Goal: Participate in discussion

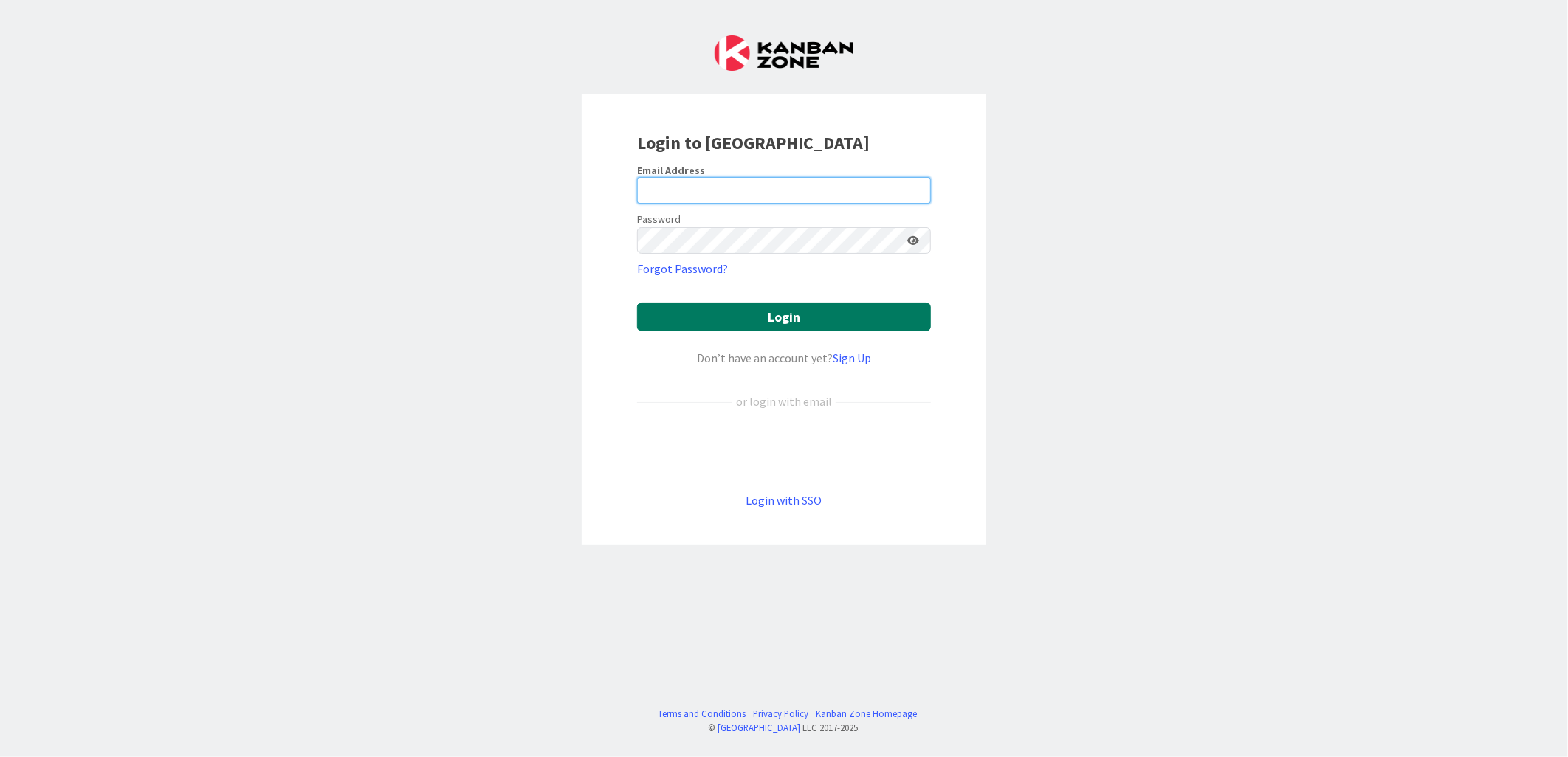
type input "[PERSON_NAME][EMAIL_ADDRESS][PERSON_NAME][DOMAIN_NAME][US_STATE]"
click at [699, 308] on button "Login" at bounding box center [784, 317] width 294 height 29
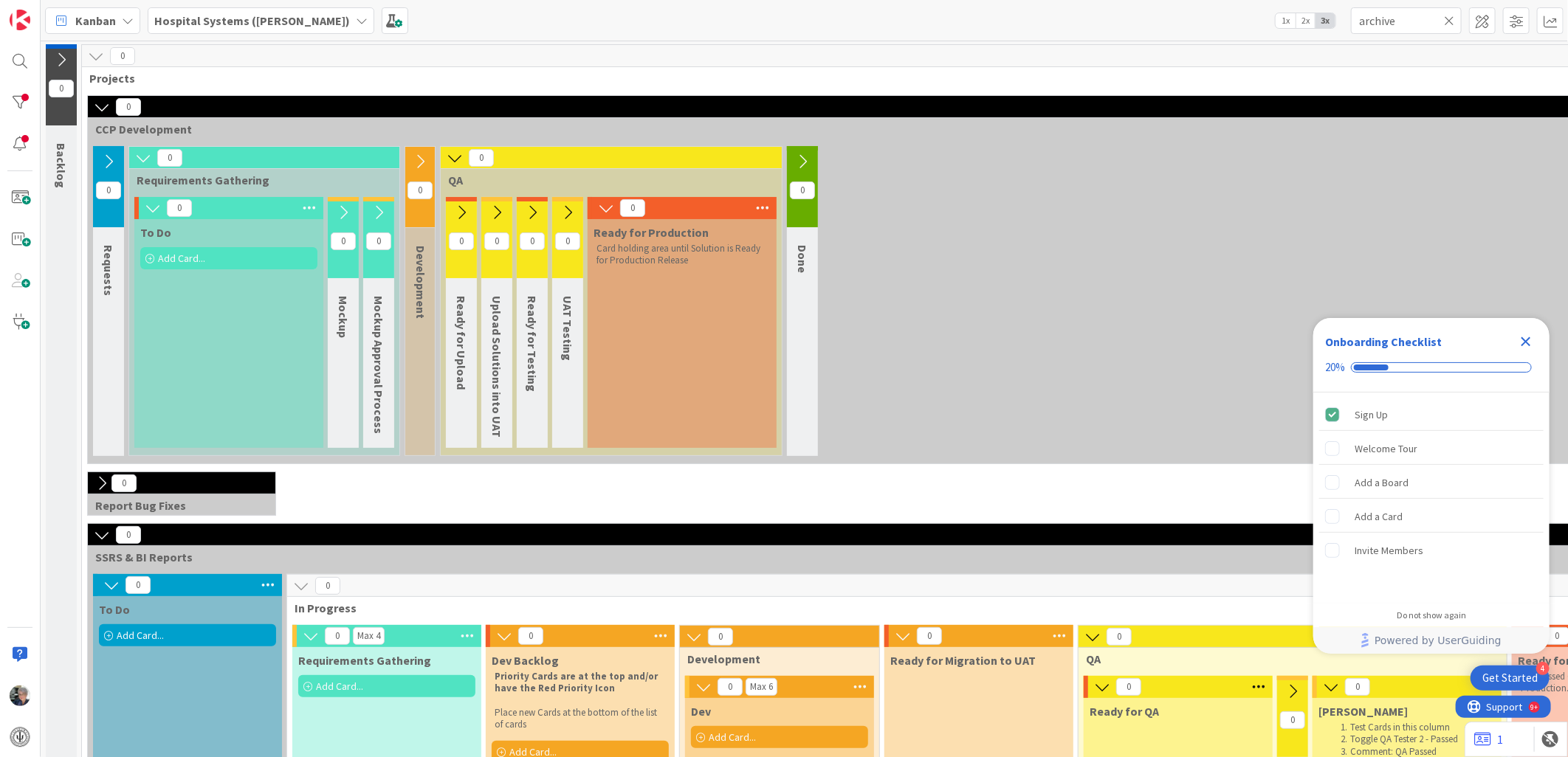
click at [1447, 19] on icon at bounding box center [1448, 21] width 10 height 13
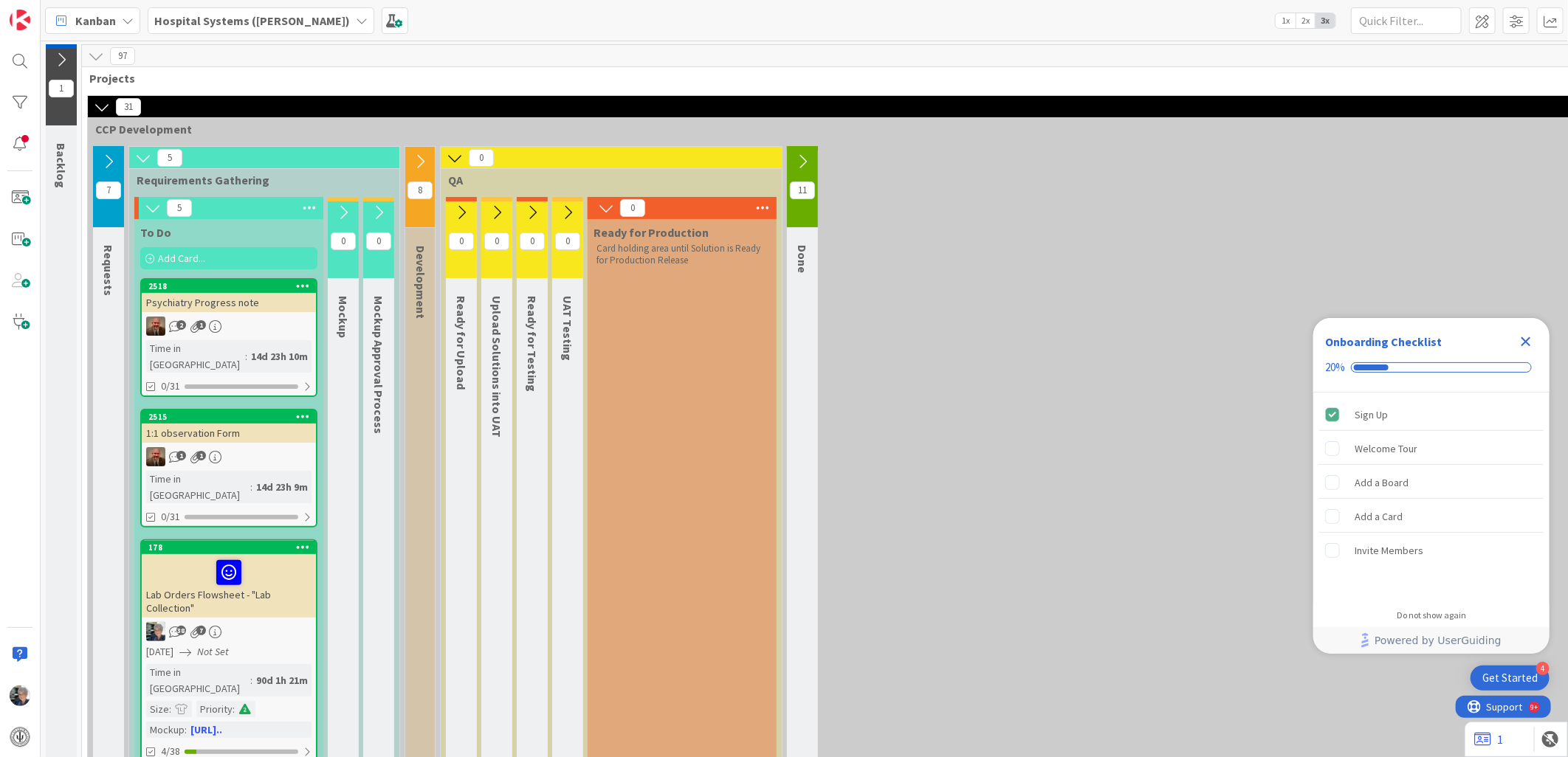
click at [421, 159] on icon at bounding box center [420, 162] width 16 height 16
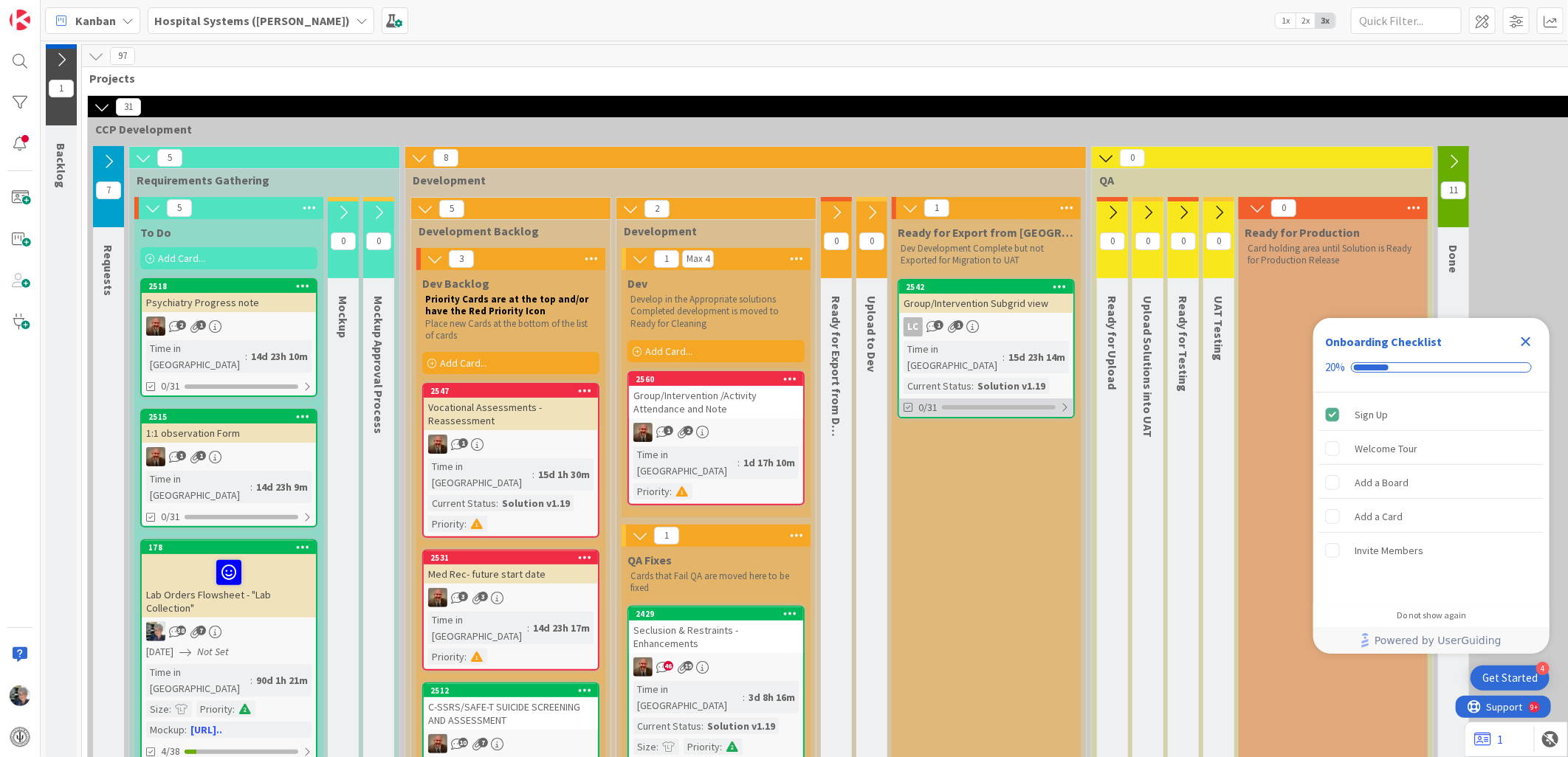
scroll to position [82, 0]
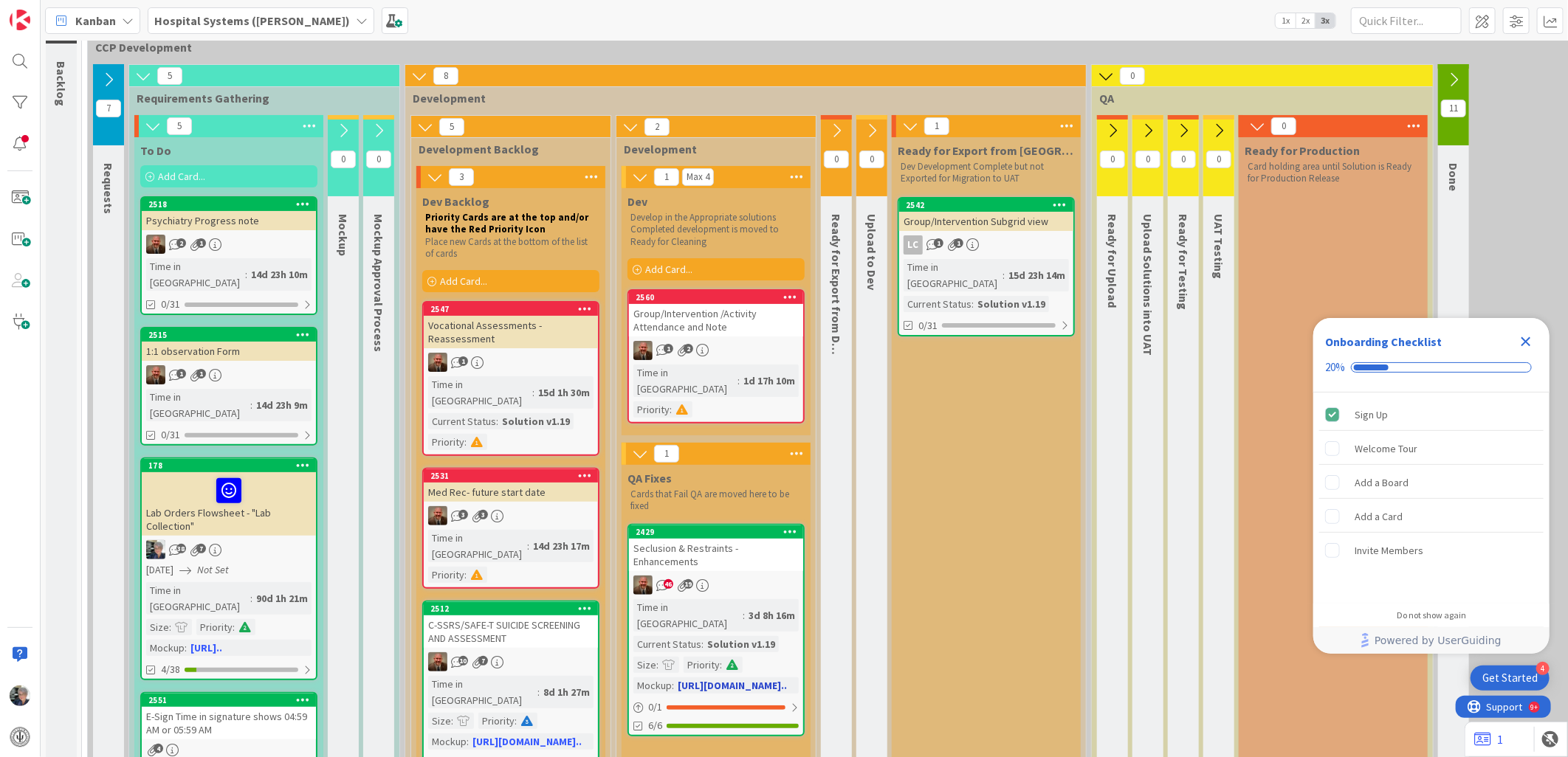
click at [735, 541] on div "Seclusion & Restraints - Enhancements" at bounding box center [717, 555] width 174 height 32
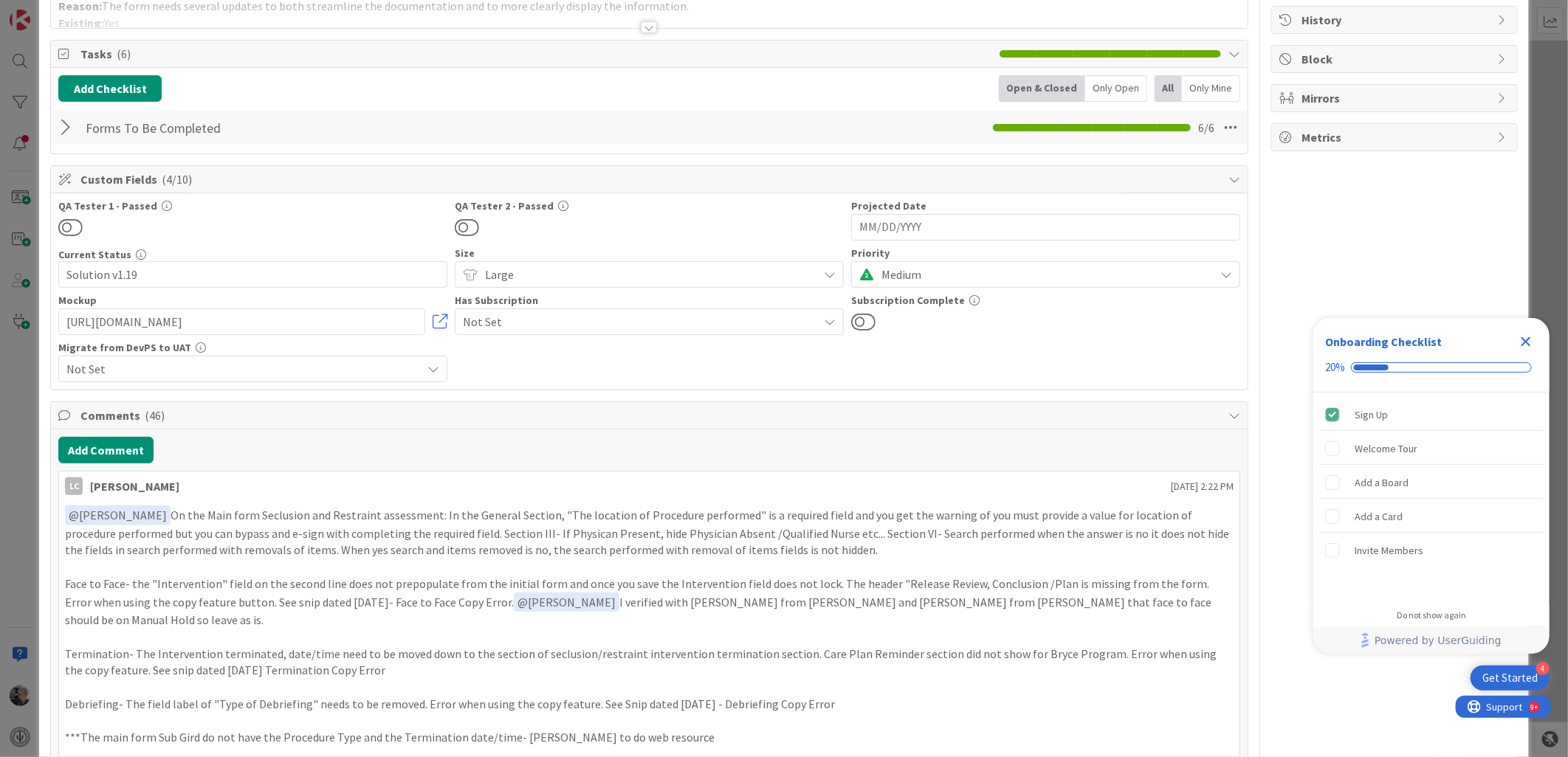
scroll to position [245, 0]
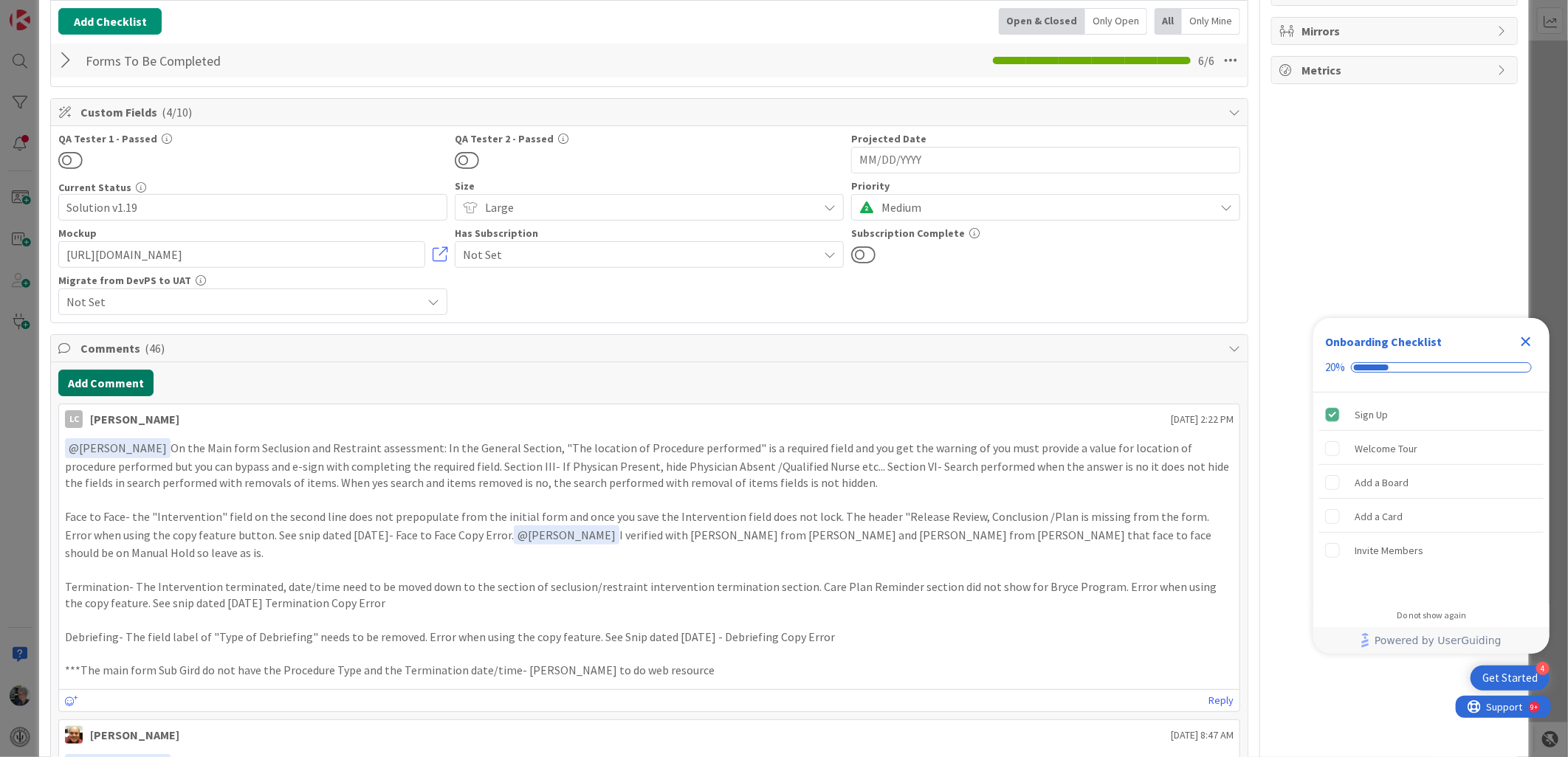
click at [105, 380] on button "Add Comment" at bounding box center [106, 383] width 95 height 27
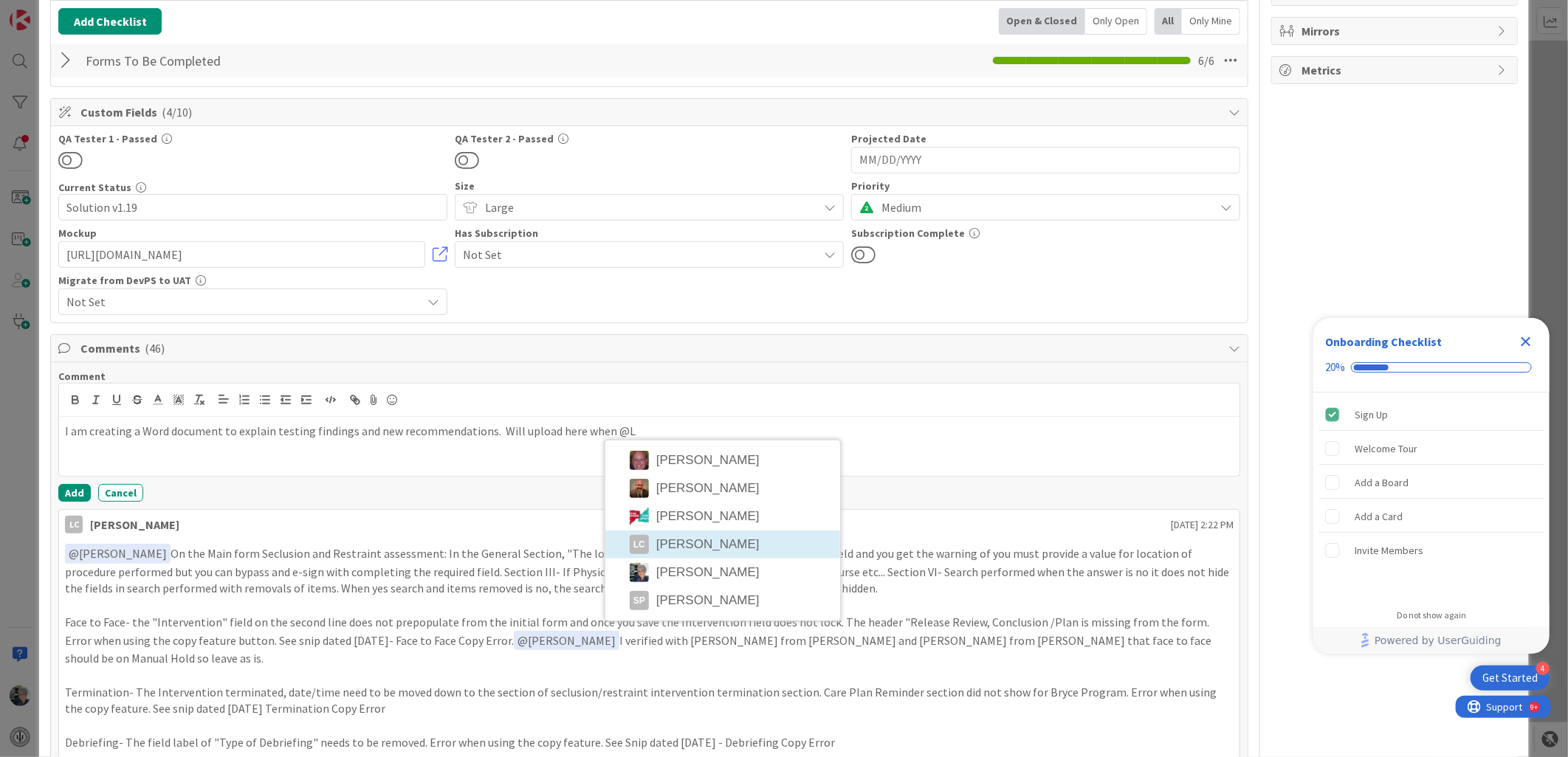
click at [695, 542] on li "LC [PERSON_NAME]" at bounding box center [722, 544] width 235 height 28
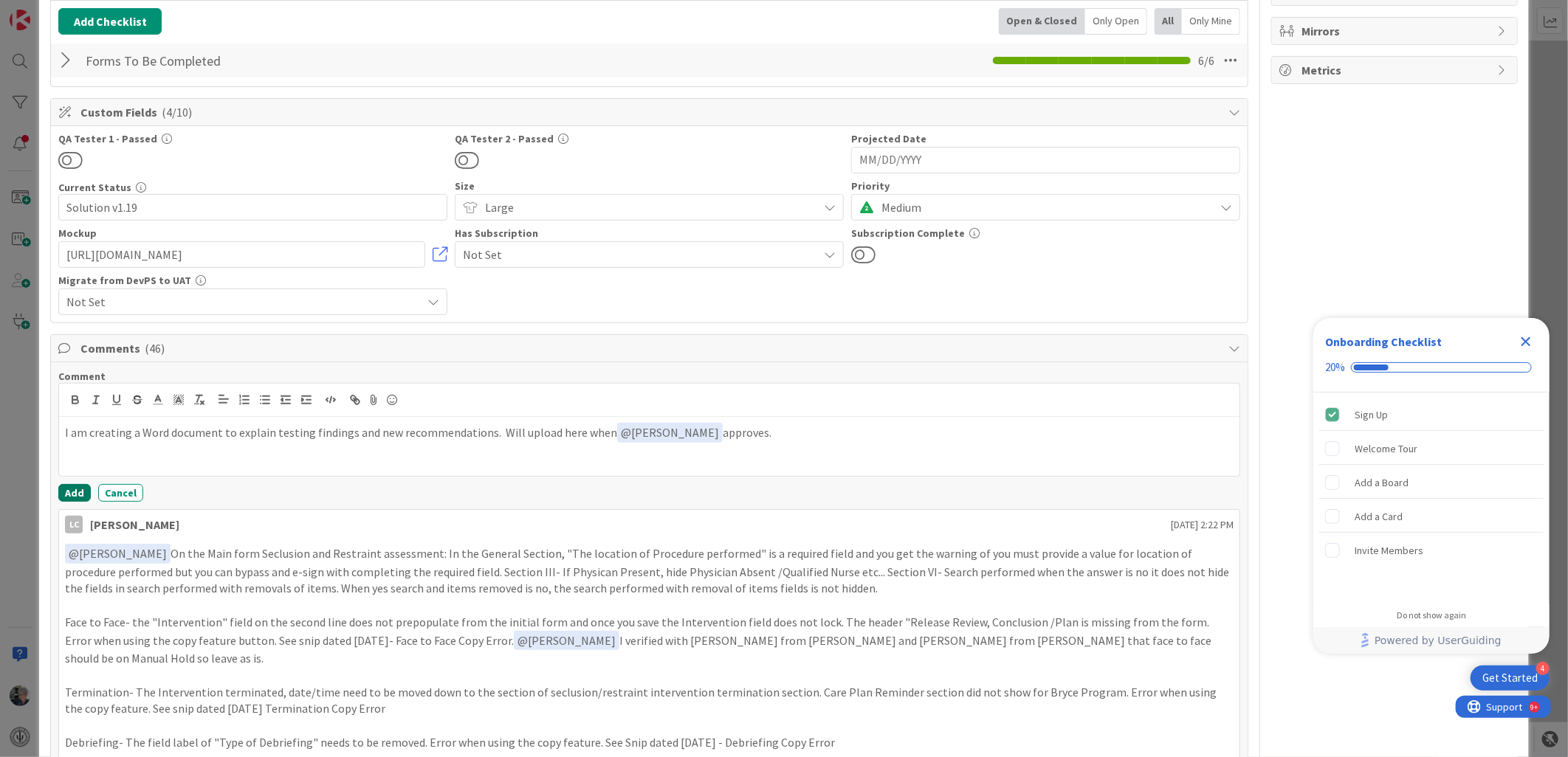
click at [78, 489] on button "Add" at bounding box center [75, 494] width 32 height 18
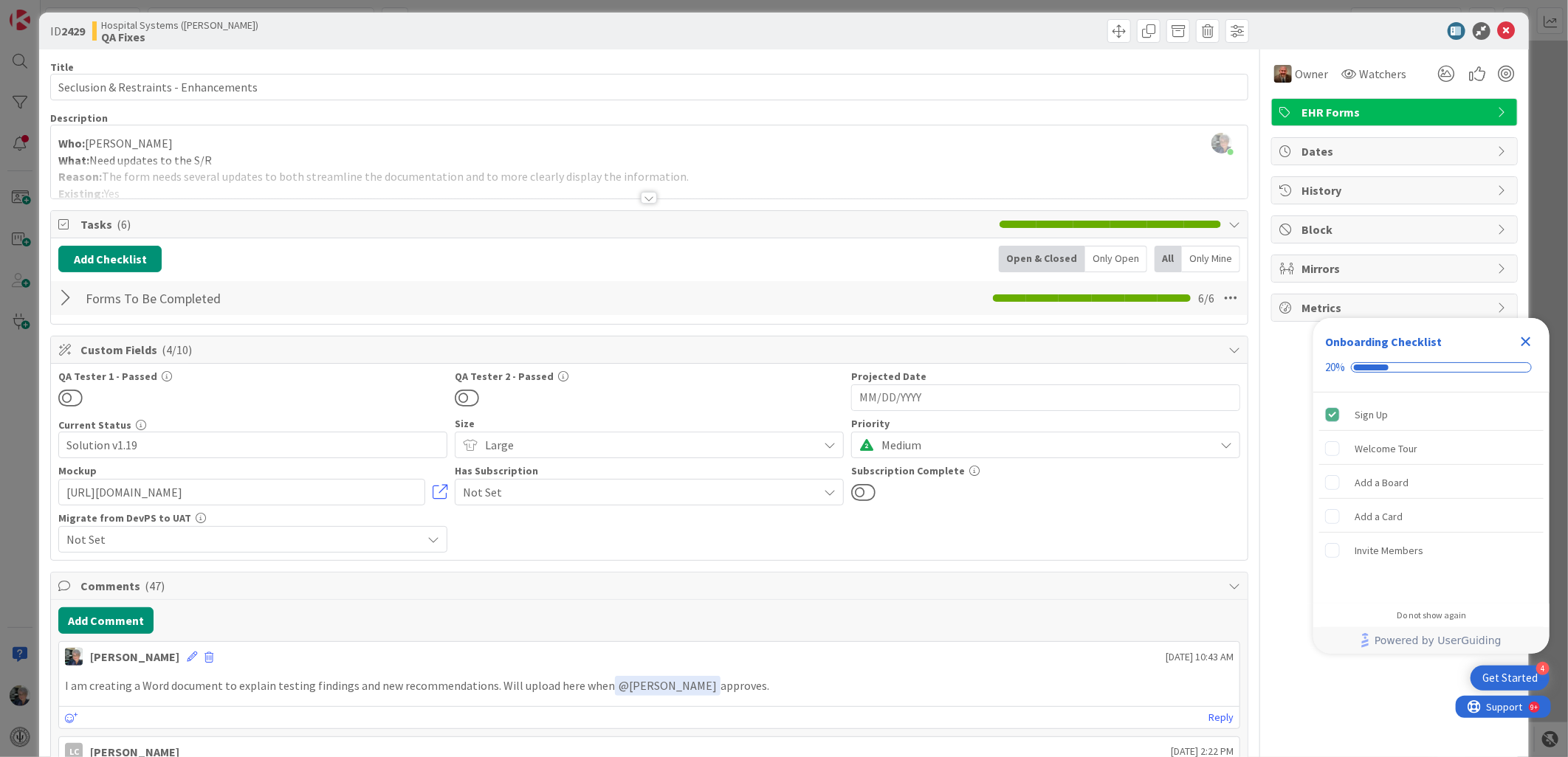
scroll to position [0, 0]
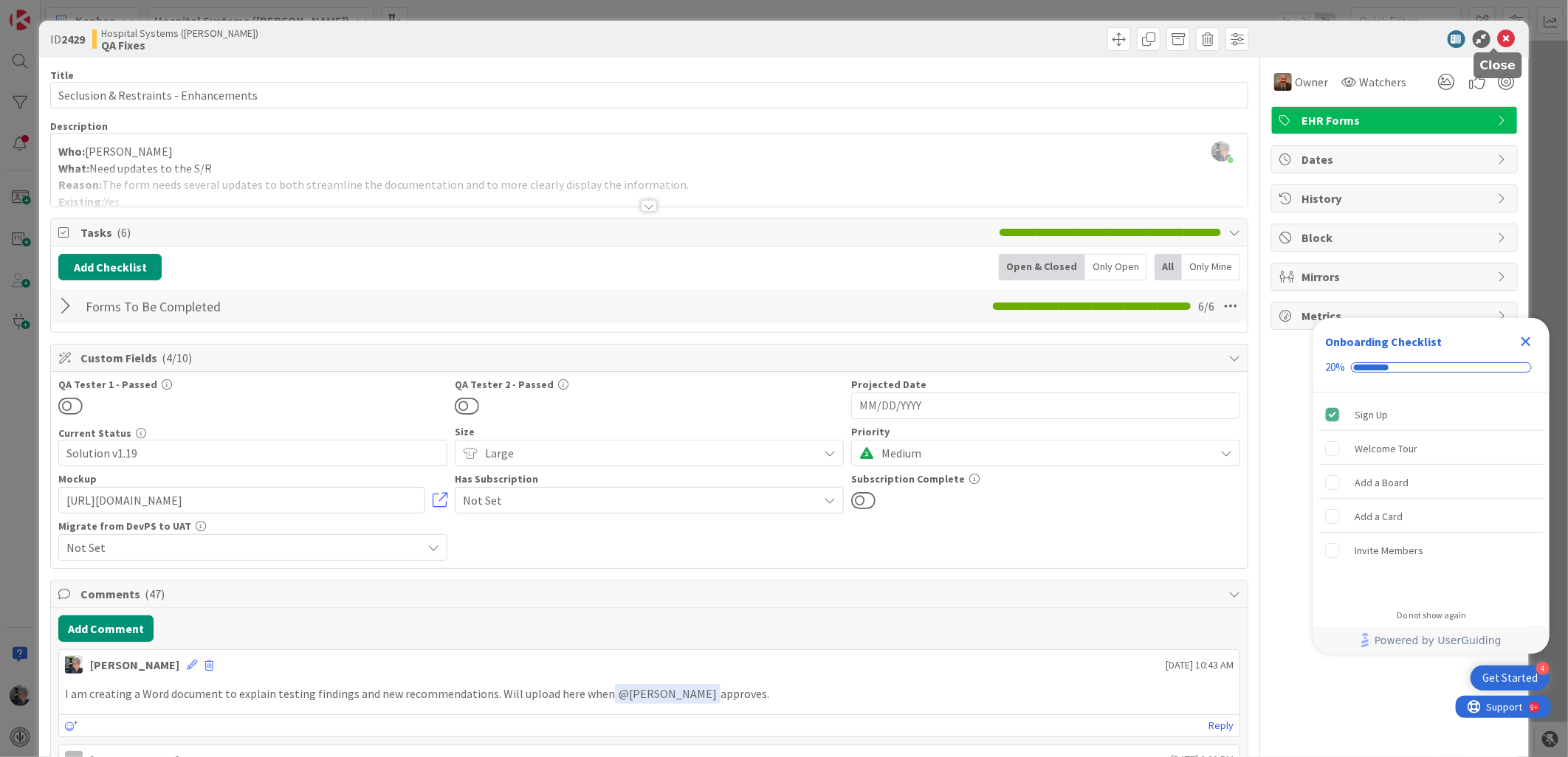
click at [1499, 32] on icon at bounding box center [1507, 40] width 18 height 18
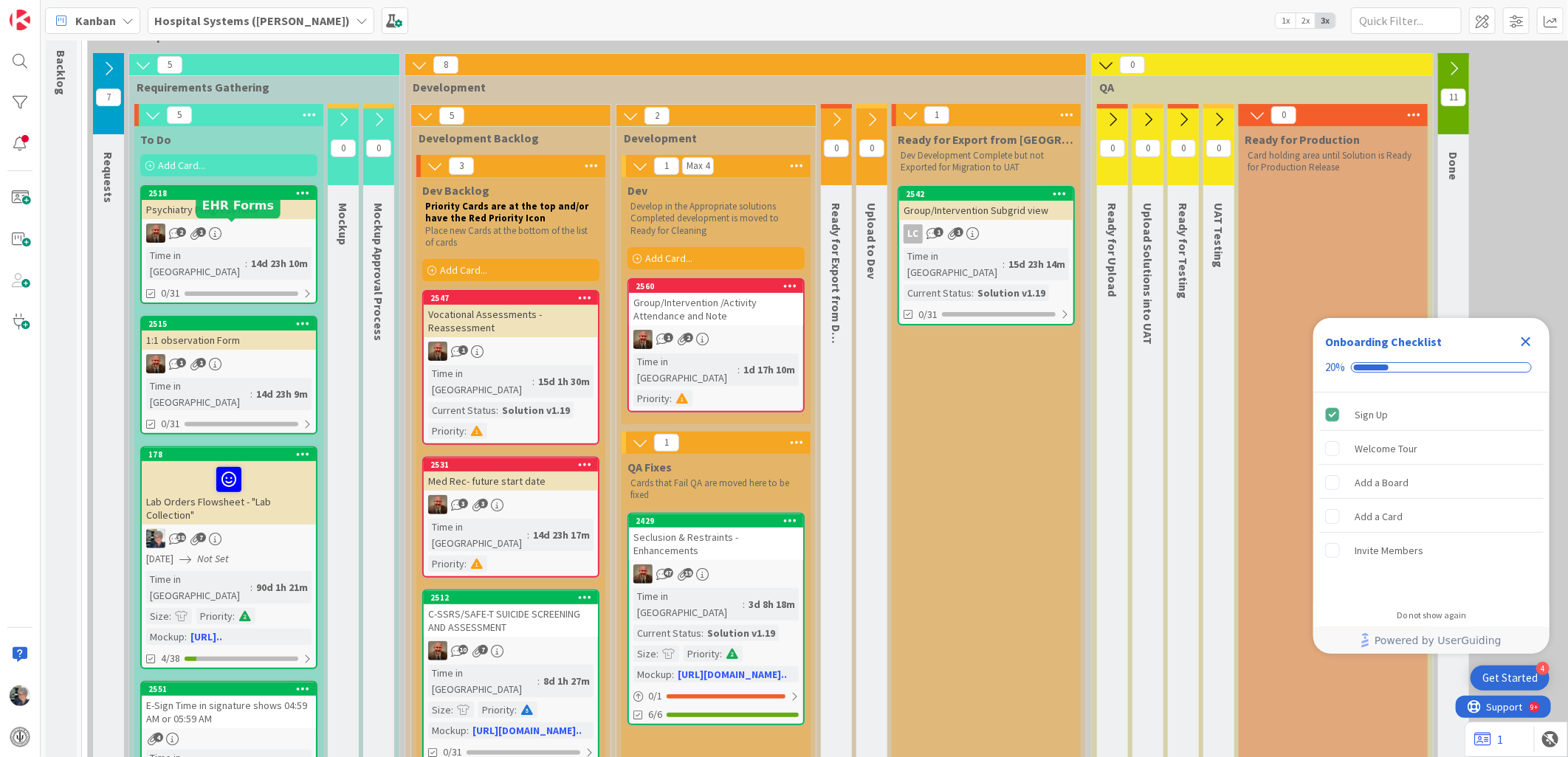
scroll to position [82, 0]
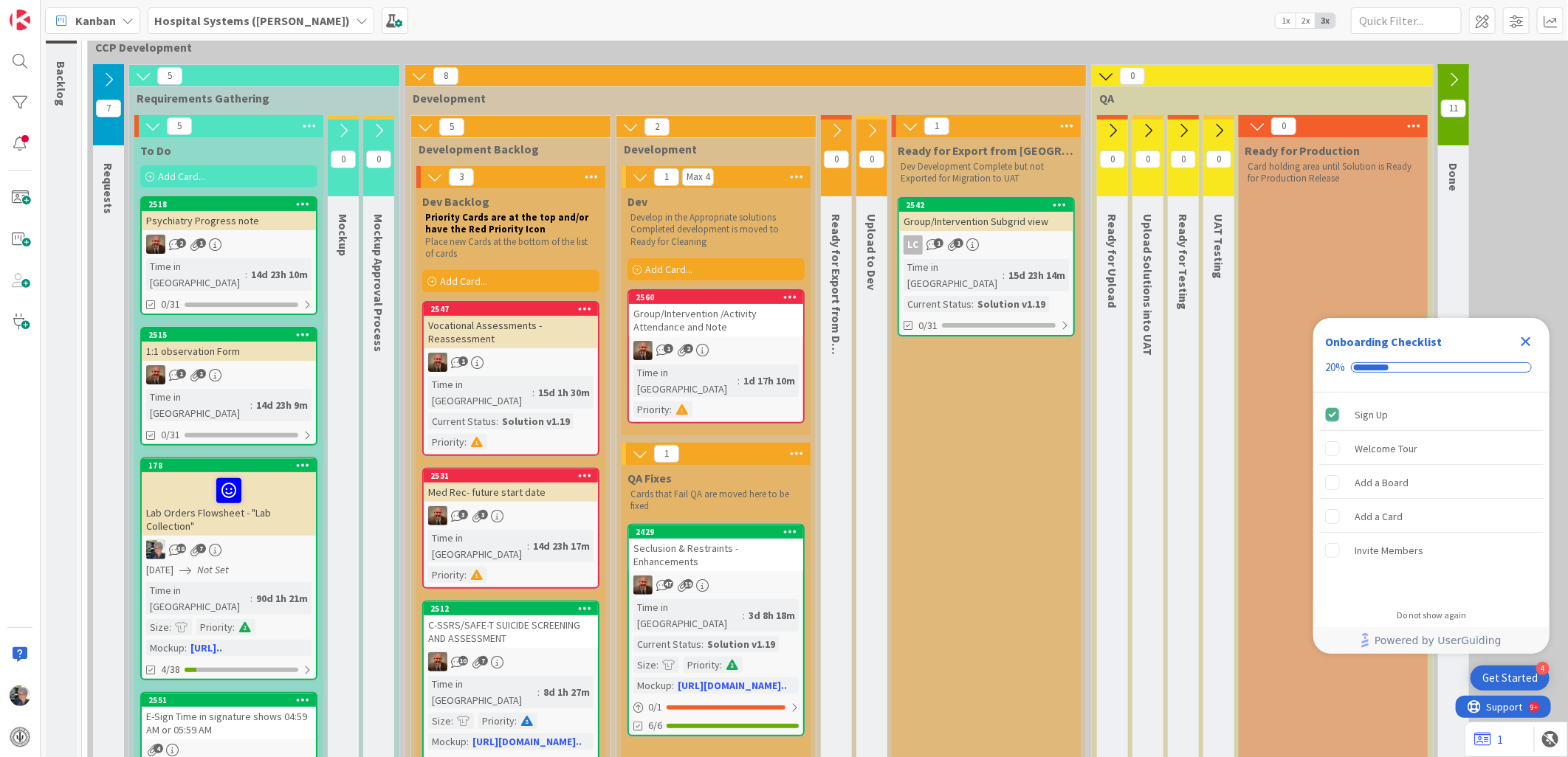
click at [245, 250] on div "2 1" at bounding box center [229, 244] width 174 height 19
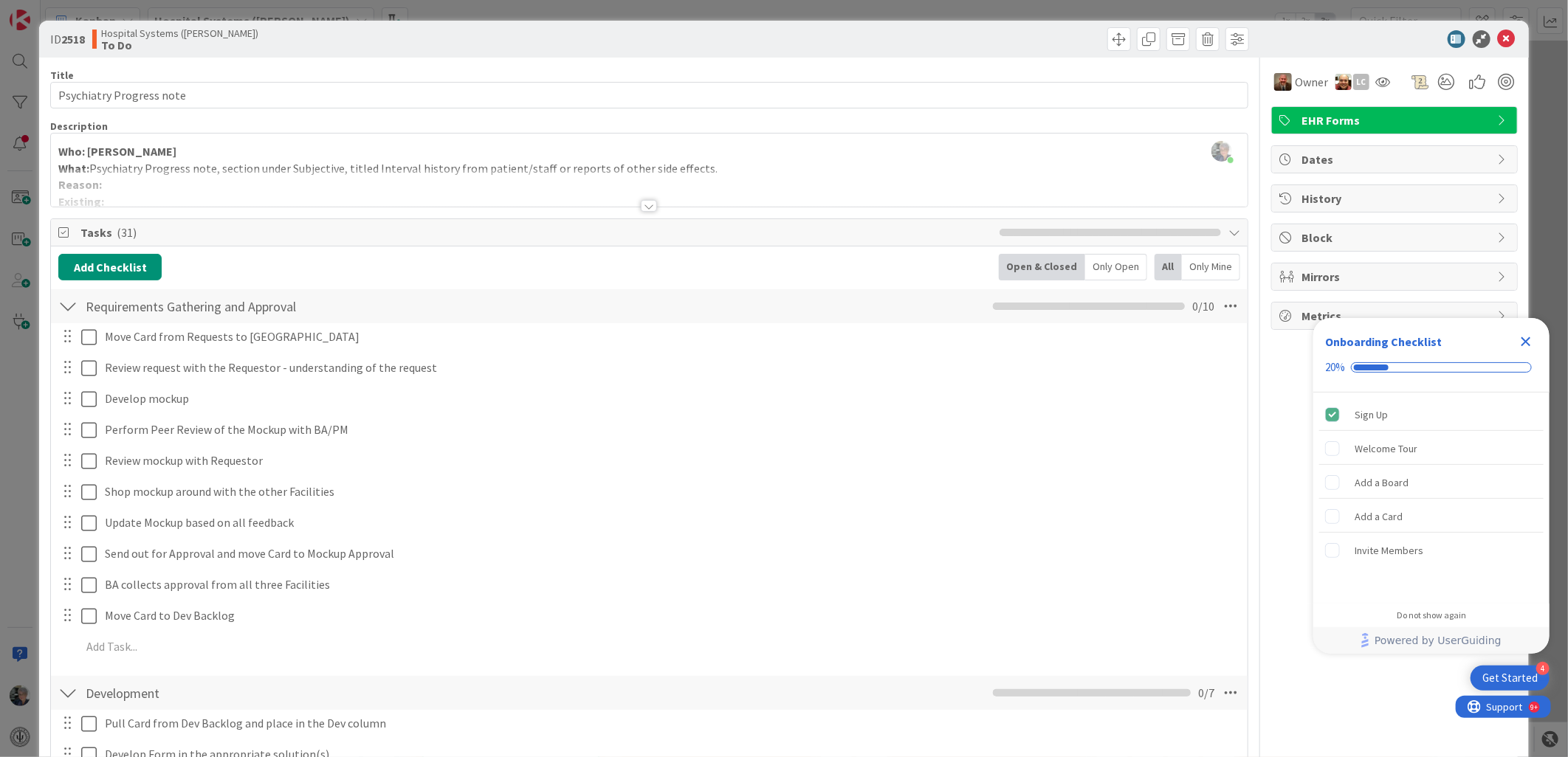
click at [65, 230] on icon at bounding box center [66, 232] width 14 height 12
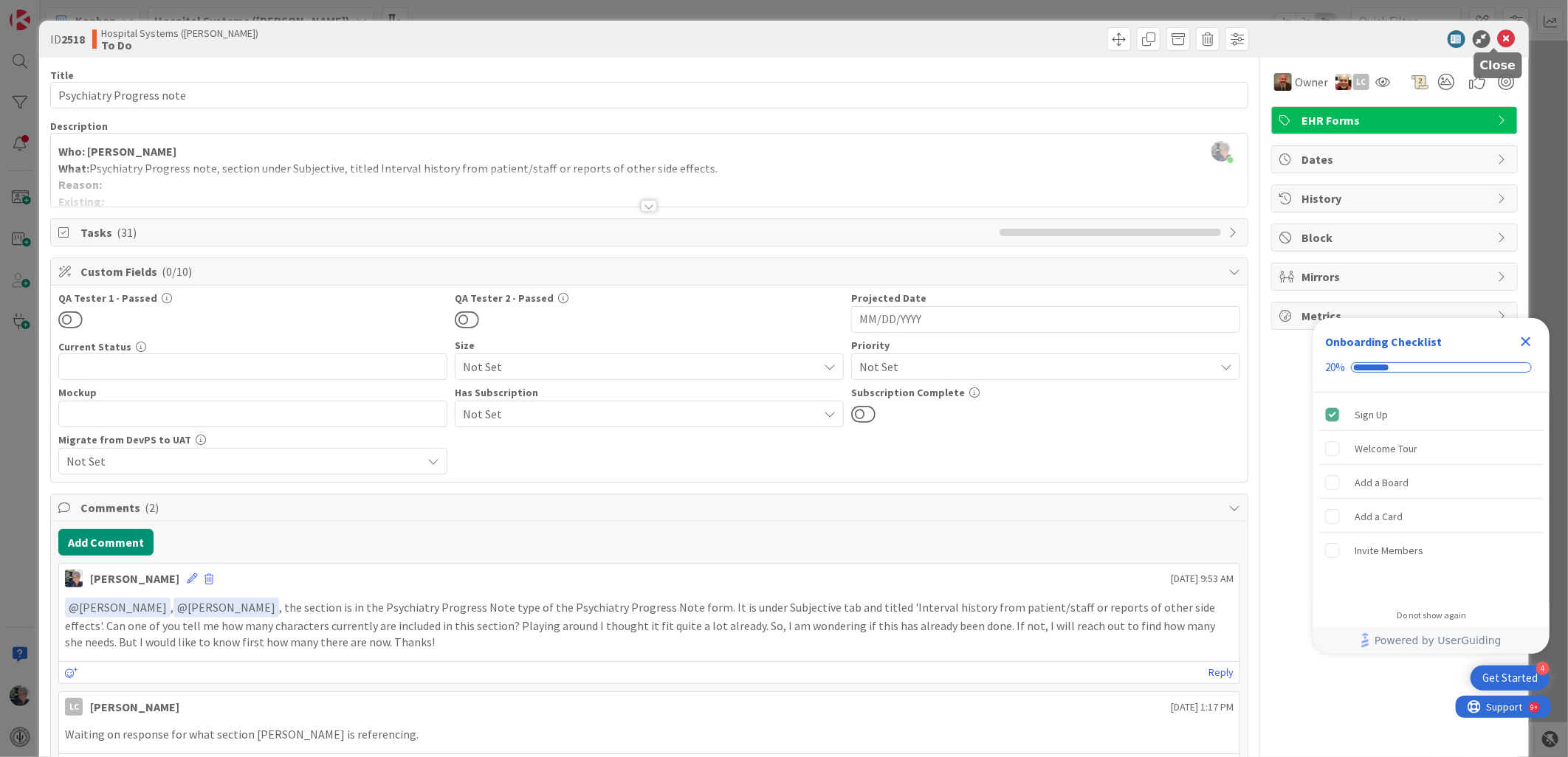
click at [1499, 35] on icon at bounding box center [1507, 40] width 18 height 18
